Goal: Find contact information: Find contact information

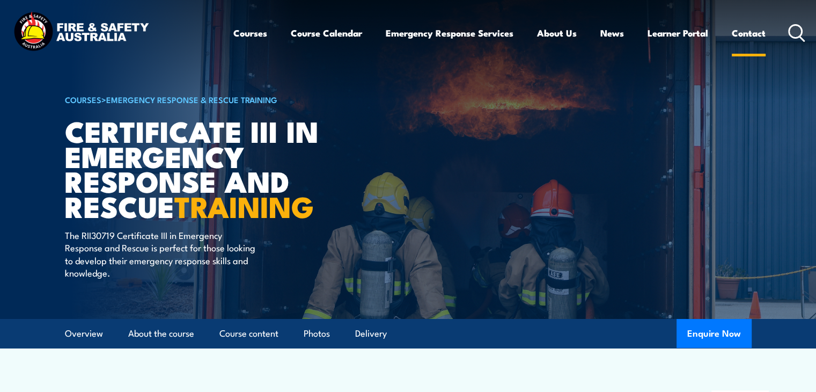
click at [751, 28] on link "Contact" at bounding box center [749, 33] width 34 height 28
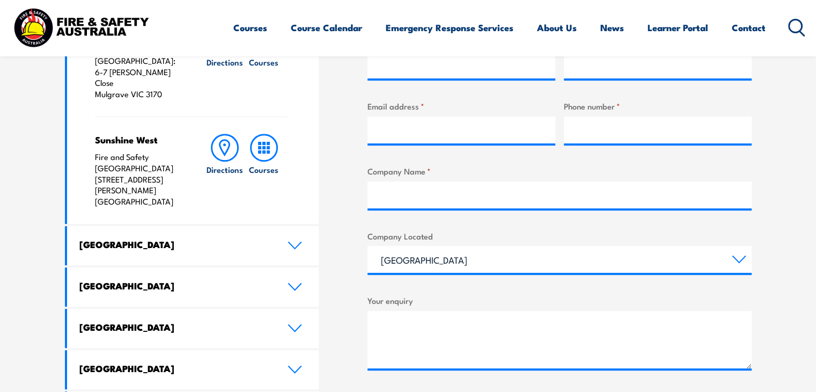
scroll to position [472, 0]
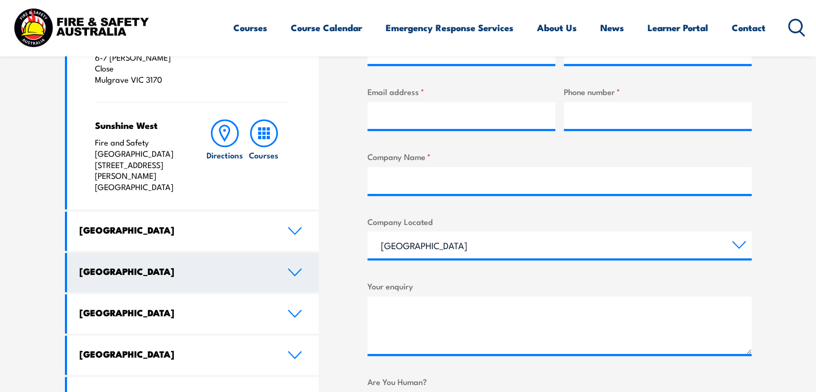
click at [290, 268] on icon at bounding box center [295, 272] width 14 height 9
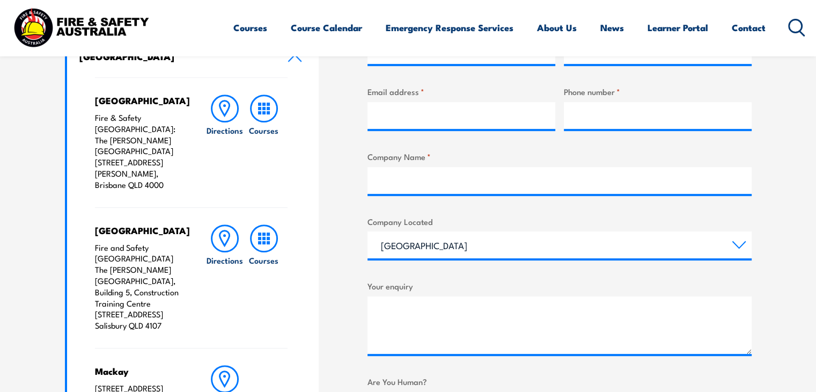
scroll to position [129, 0]
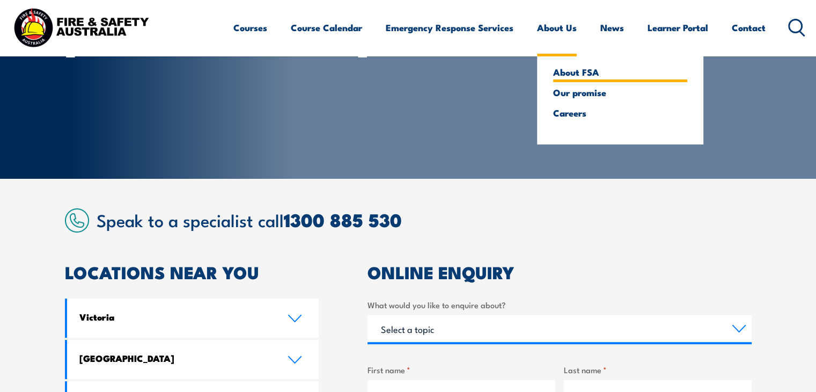
click at [590, 71] on link "About FSA" at bounding box center [620, 72] width 134 height 10
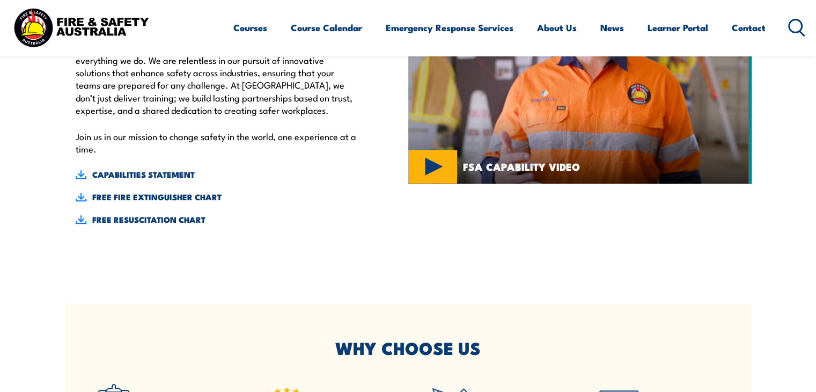
scroll to position [493, 0]
